Goal: Task Accomplishment & Management: Manage account settings

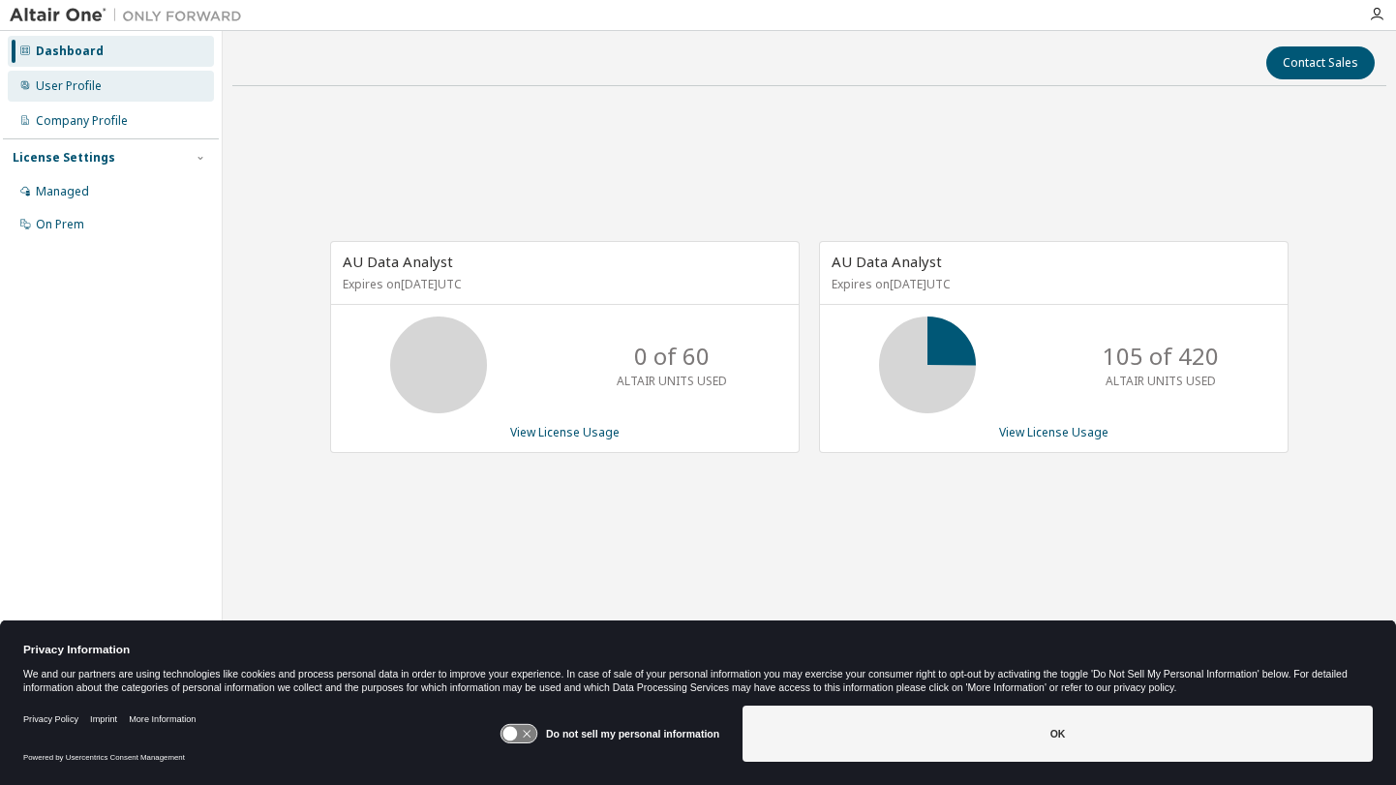
click at [60, 83] on div "User Profile" at bounding box center [69, 85] width 66 height 15
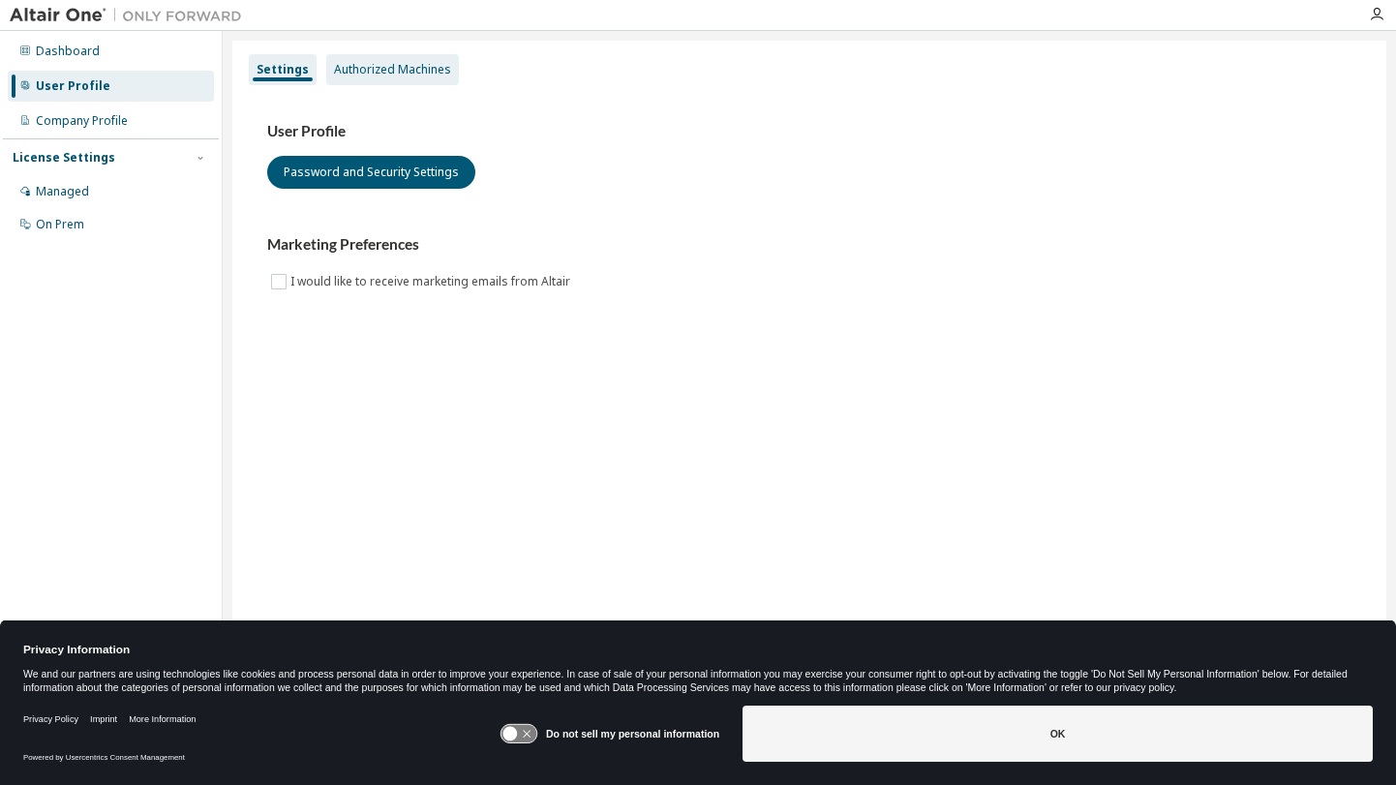
click at [369, 73] on div "Authorized Machines" at bounding box center [392, 69] width 117 height 15
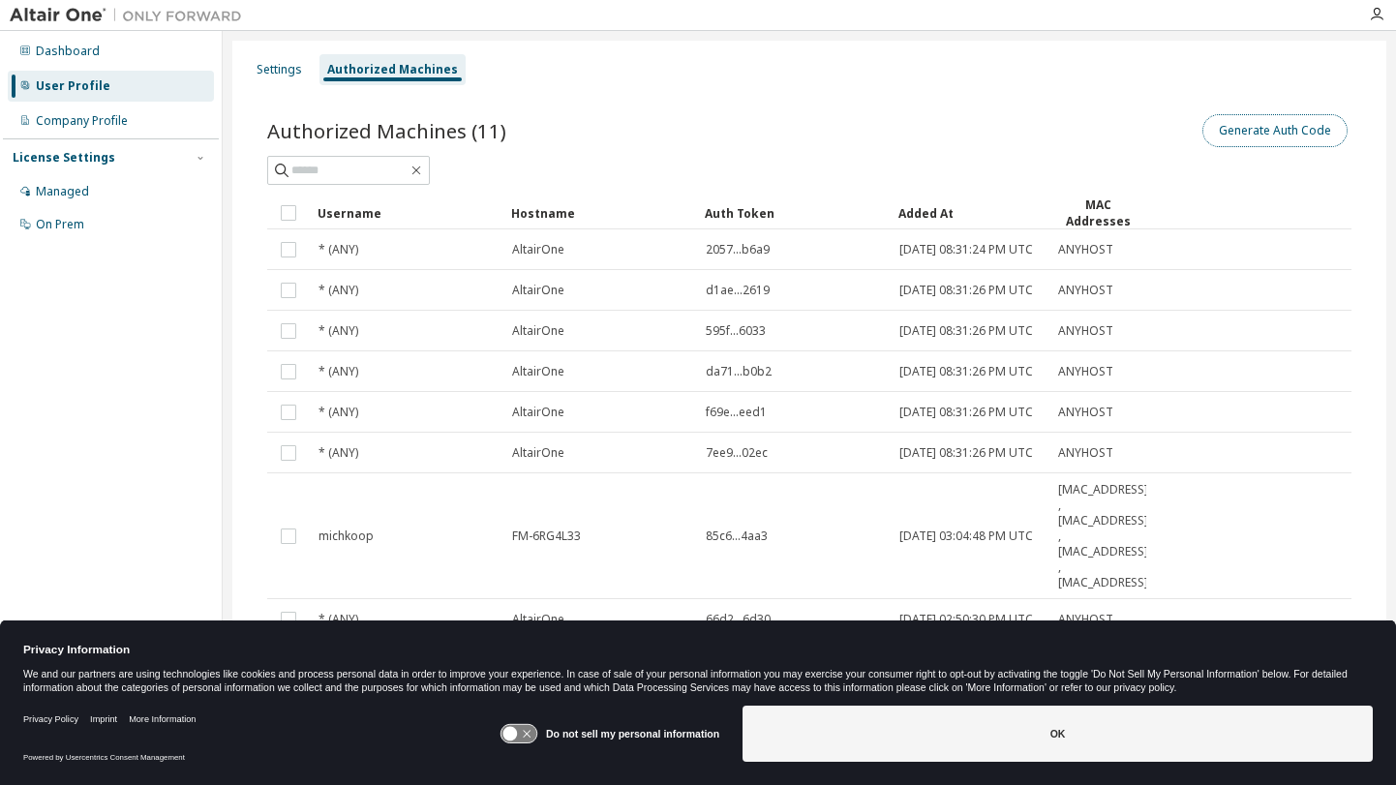
click at [1297, 133] on button "Generate Auth Code" at bounding box center [1275, 130] width 145 height 33
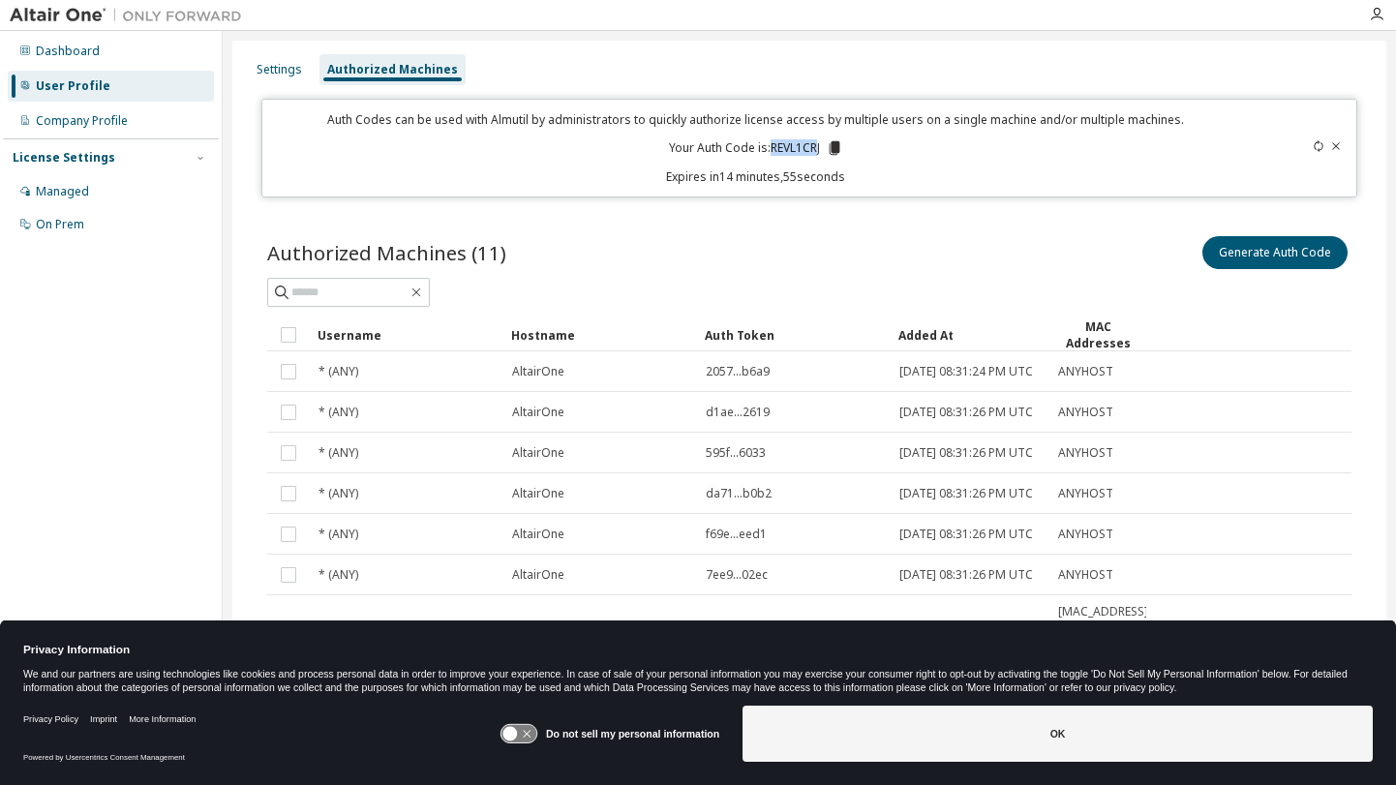
drag, startPoint x: 767, startPoint y: 146, endPoint x: 814, endPoint y: 147, distance: 47.5
click at [814, 147] on p "Your Auth Code is: REVL1CRJ" at bounding box center [756, 147] width 174 height 17
click at [831, 147] on icon at bounding box center [834, 148] width 11 height 14
